Goal: Navigation & Orientation: Find specific page/section

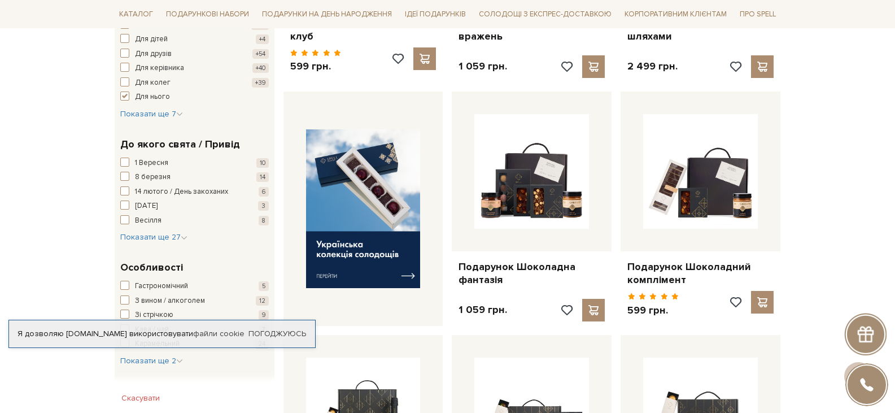
scroll to position [395, 0]
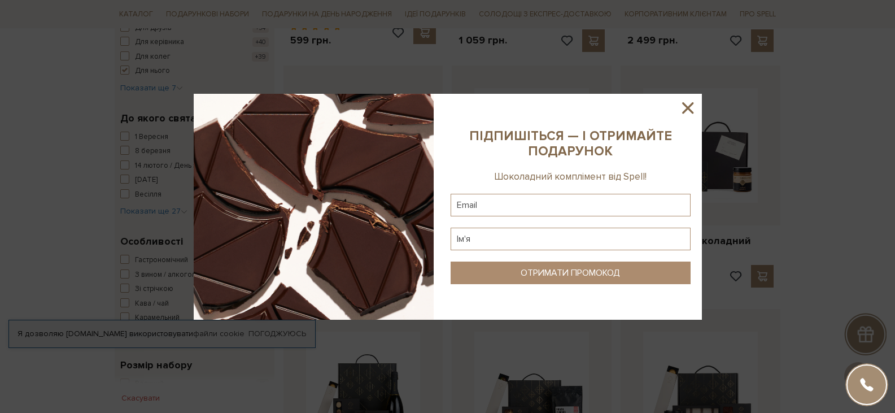
click at [689, 109] on icon at bounding box center [687, 107] width 11 height 11
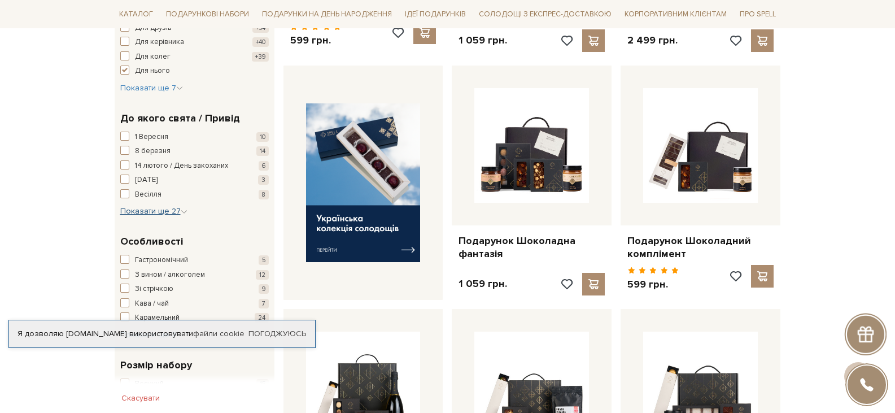
click at [182, 211] on icon "button" at bounding box center [184, 211] width 7 height 7
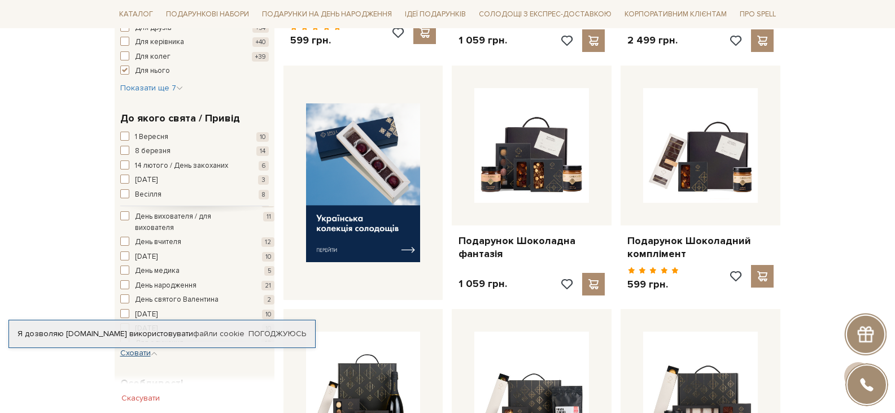
scroll to position [113, 0]
click at [122, 231] on span "button" at bounding box center [124, 229] width 9 height 9
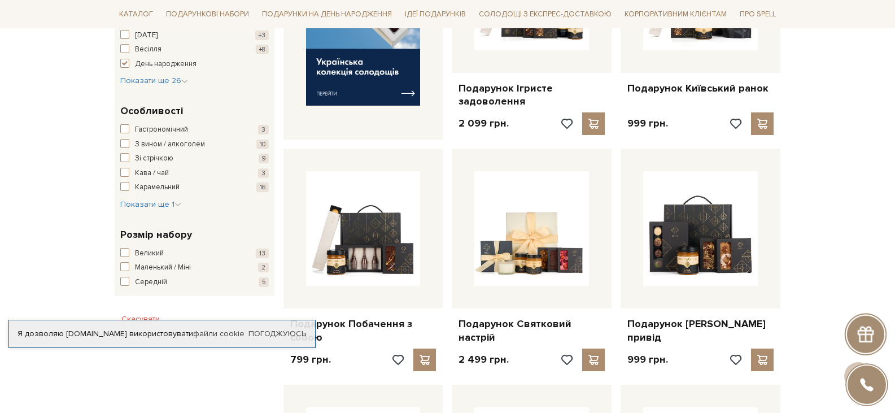
scroll to position [565, 0]
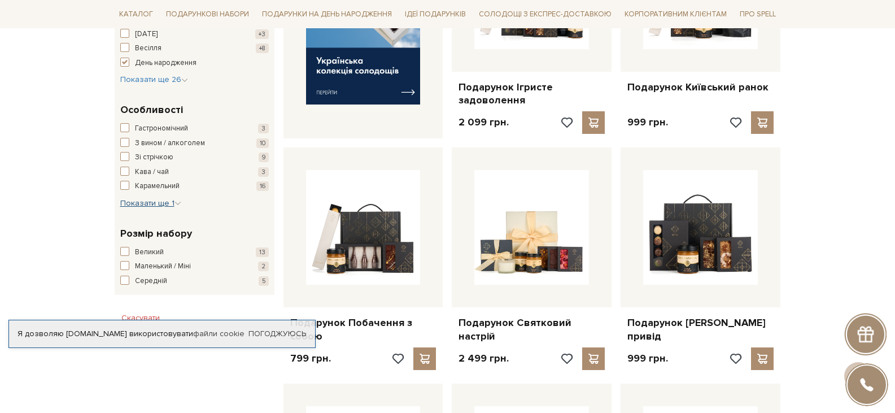
click at [179, 202] on icon "button" at bounding box center [178, 203] width 7 height 7
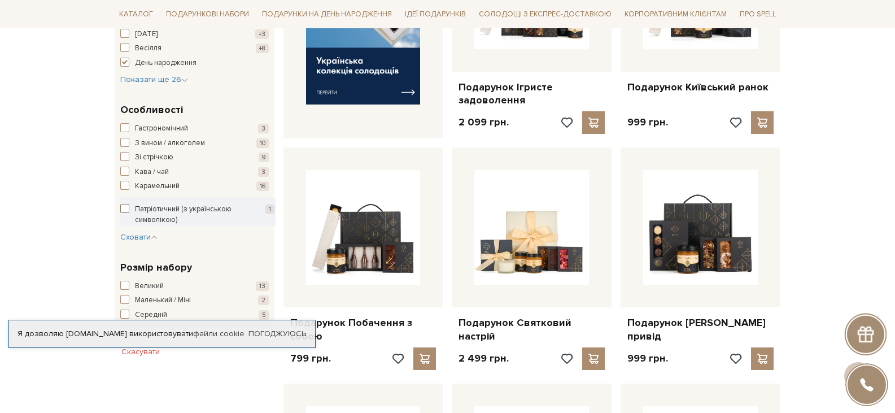
click at [127, 210] on span "button" at bounding box center [124, 208] width 9 height 9
